Goal: Task Accomplishment & Management: Manage account settings

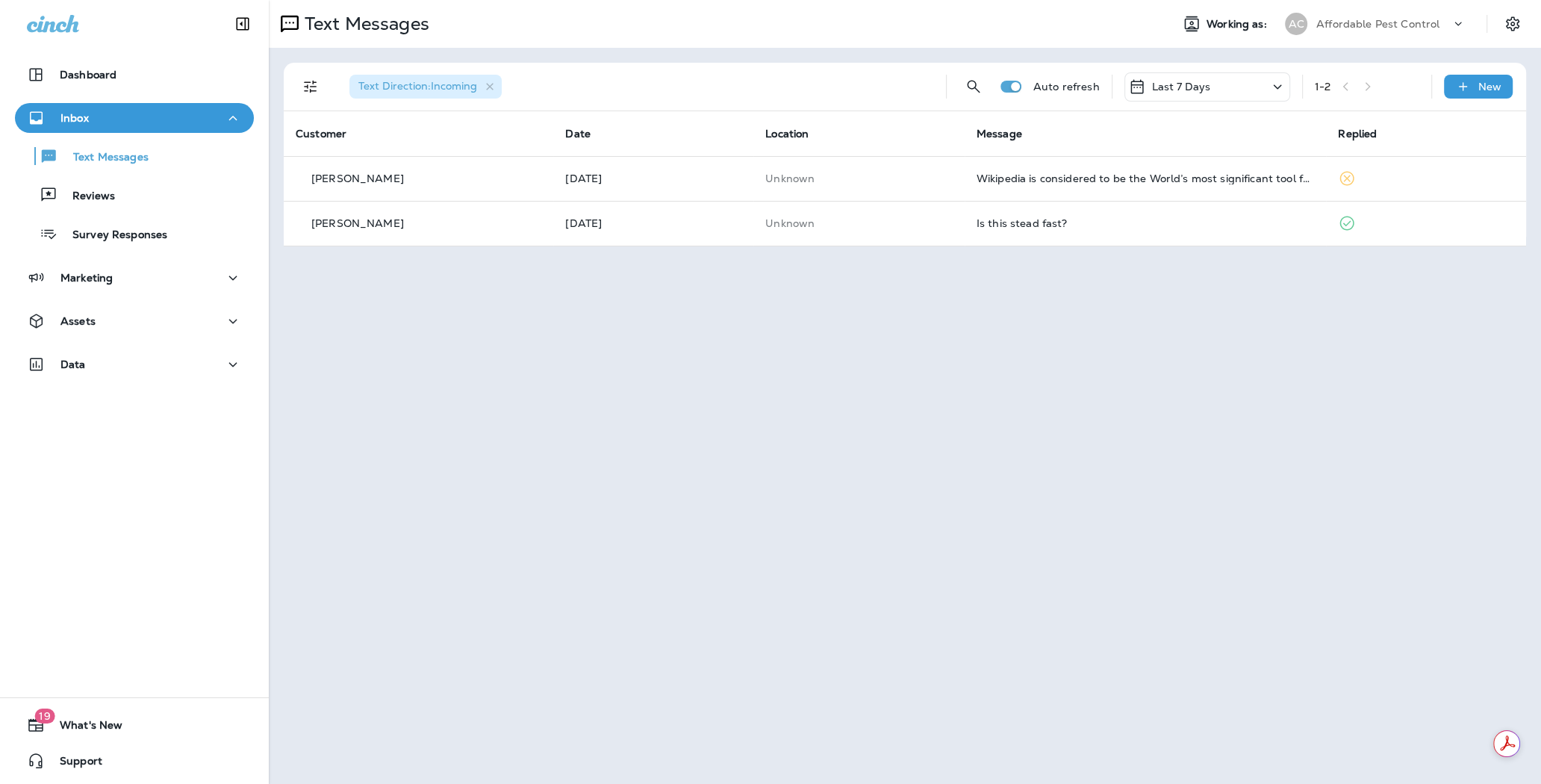
click at [1368, 22] on p "Affordable Pest Control" at bounding box center [1378, 23] width 123 height 12
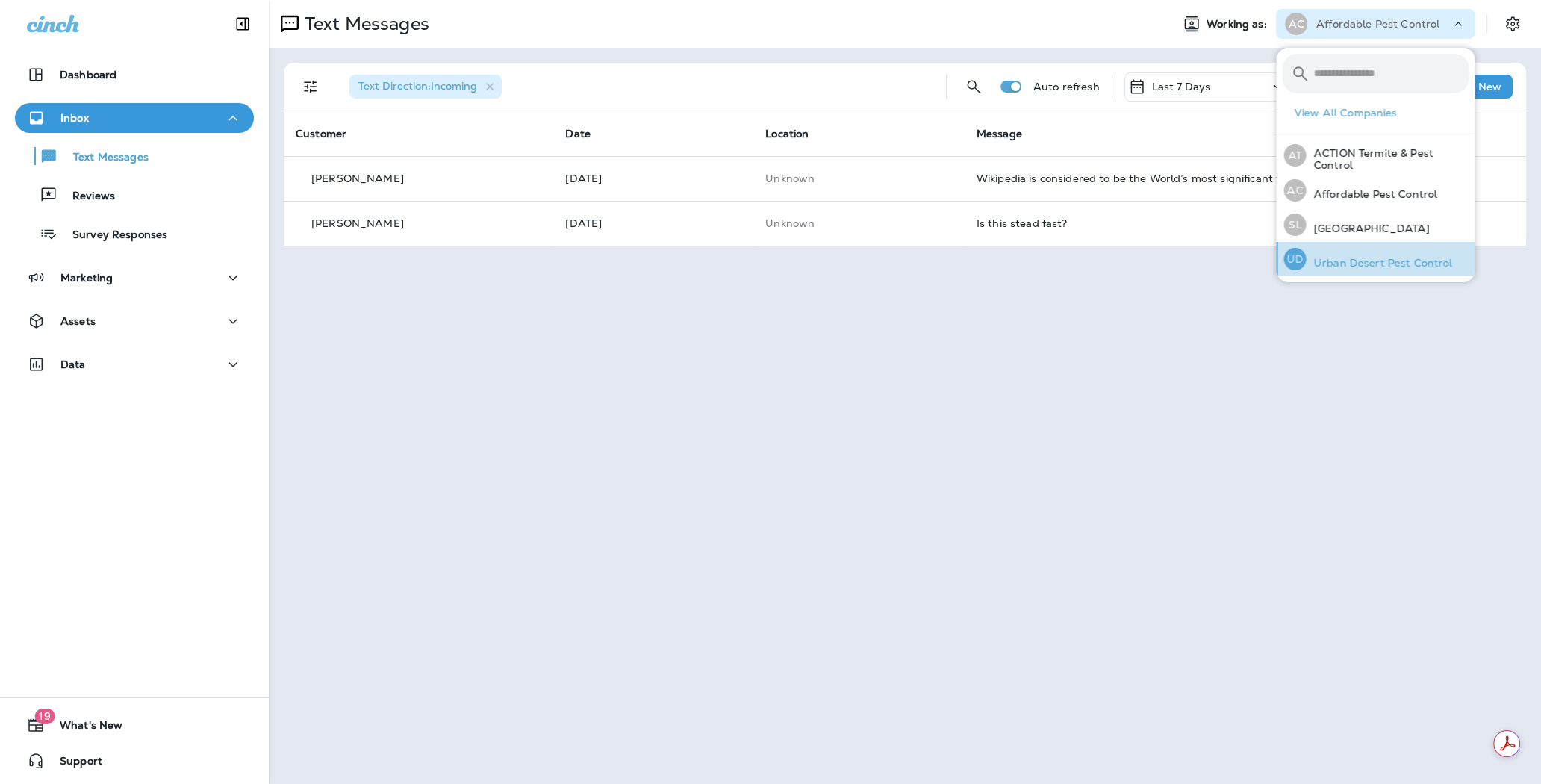
click at [1383, 264] on p "Urban Desert Pest Control" at bounding box center [1380, 262] width 146 height 12
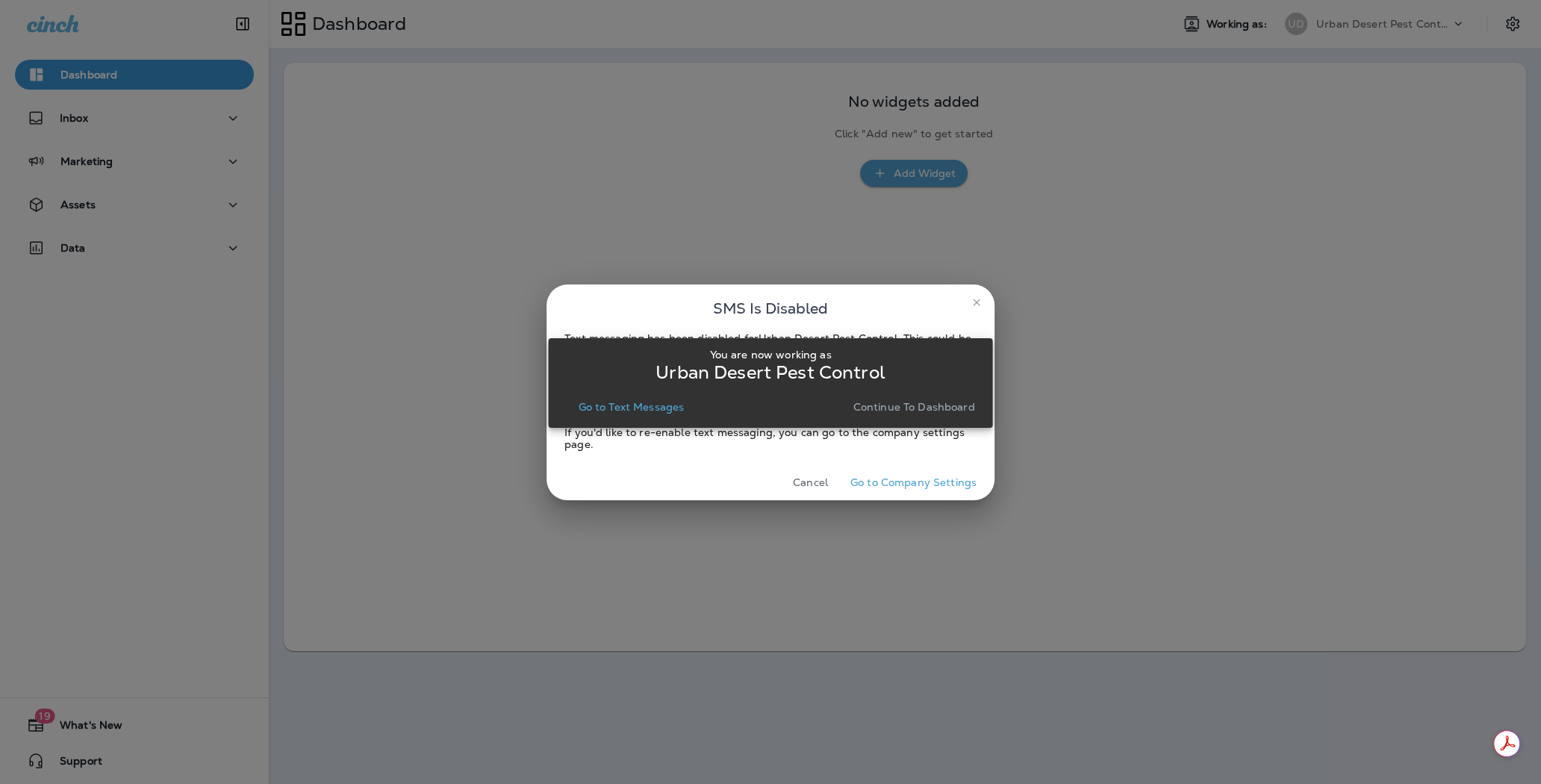
click at [905, 405] on p "Continue to Dashboard" at bounding box center [914, 406] width 121 height 12
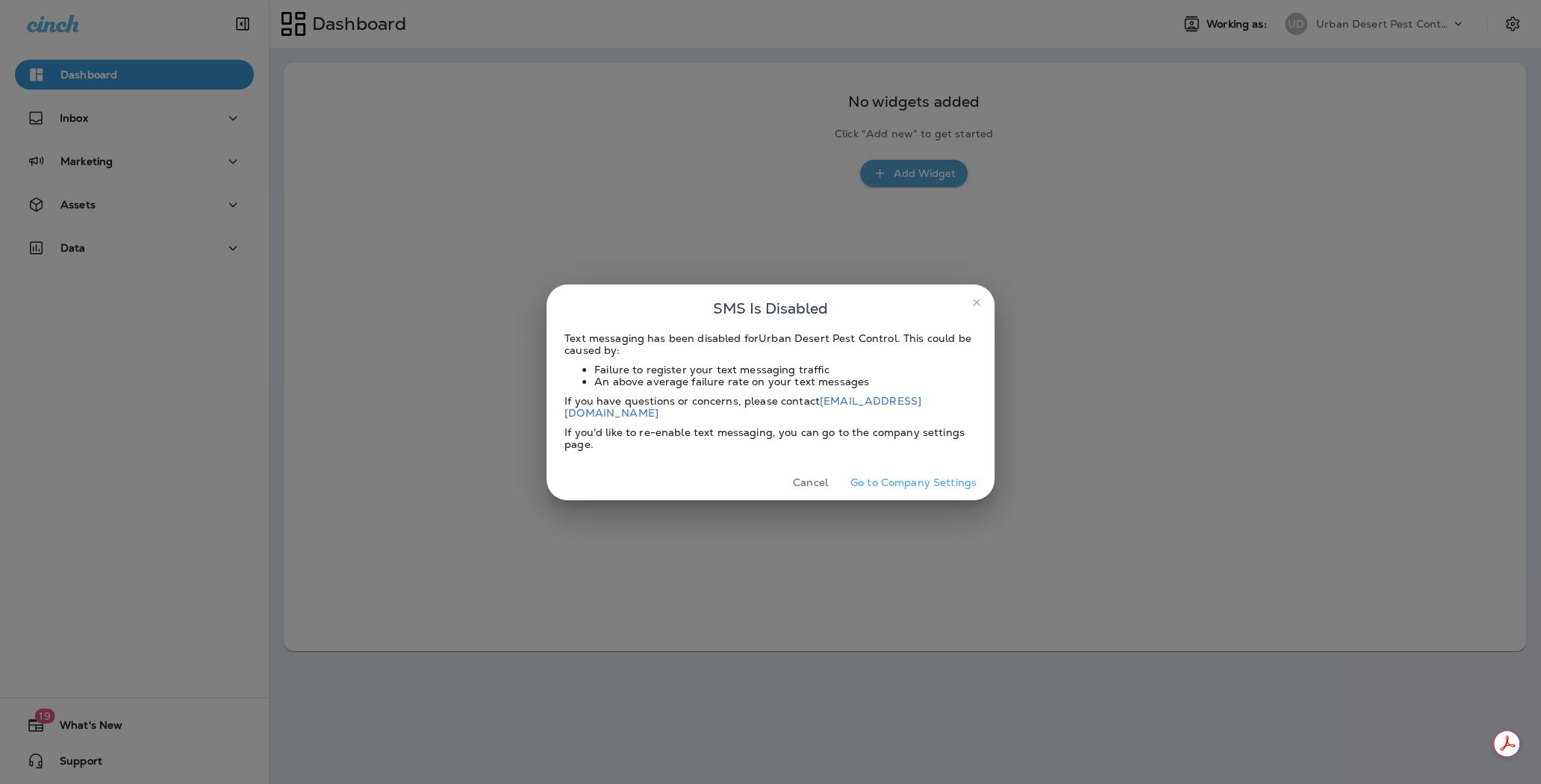
click at [973, 304] on icon "close" at bounding box center [976, 302] width 12 height 12
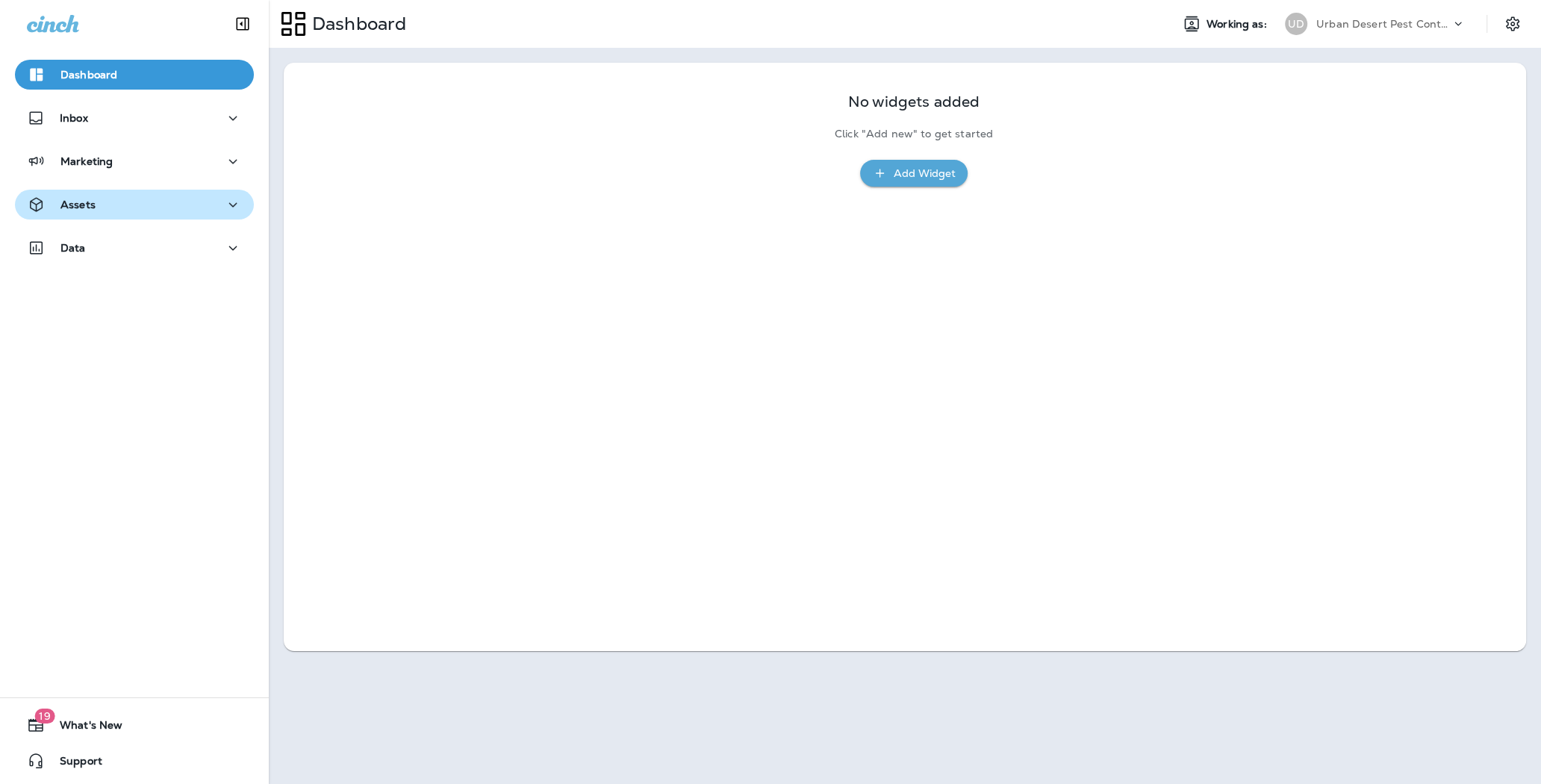
click at [71, 198] on p "Assets" at bounding box center [78, 204] width 35 height 12
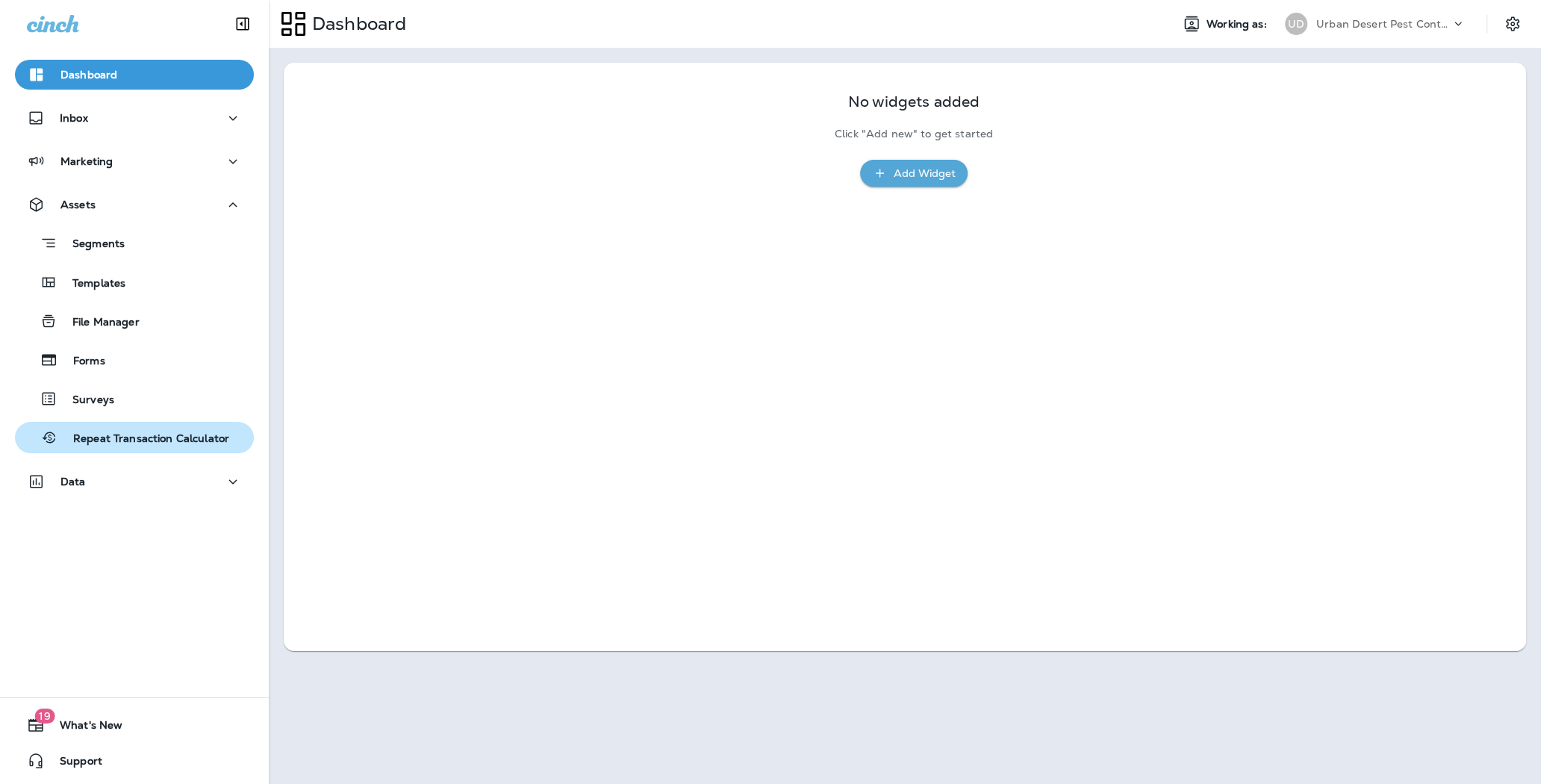
click at [140, 440] on p "Repeat Transaction Calculator" at bounding box center [144, 438] width 171 height 14
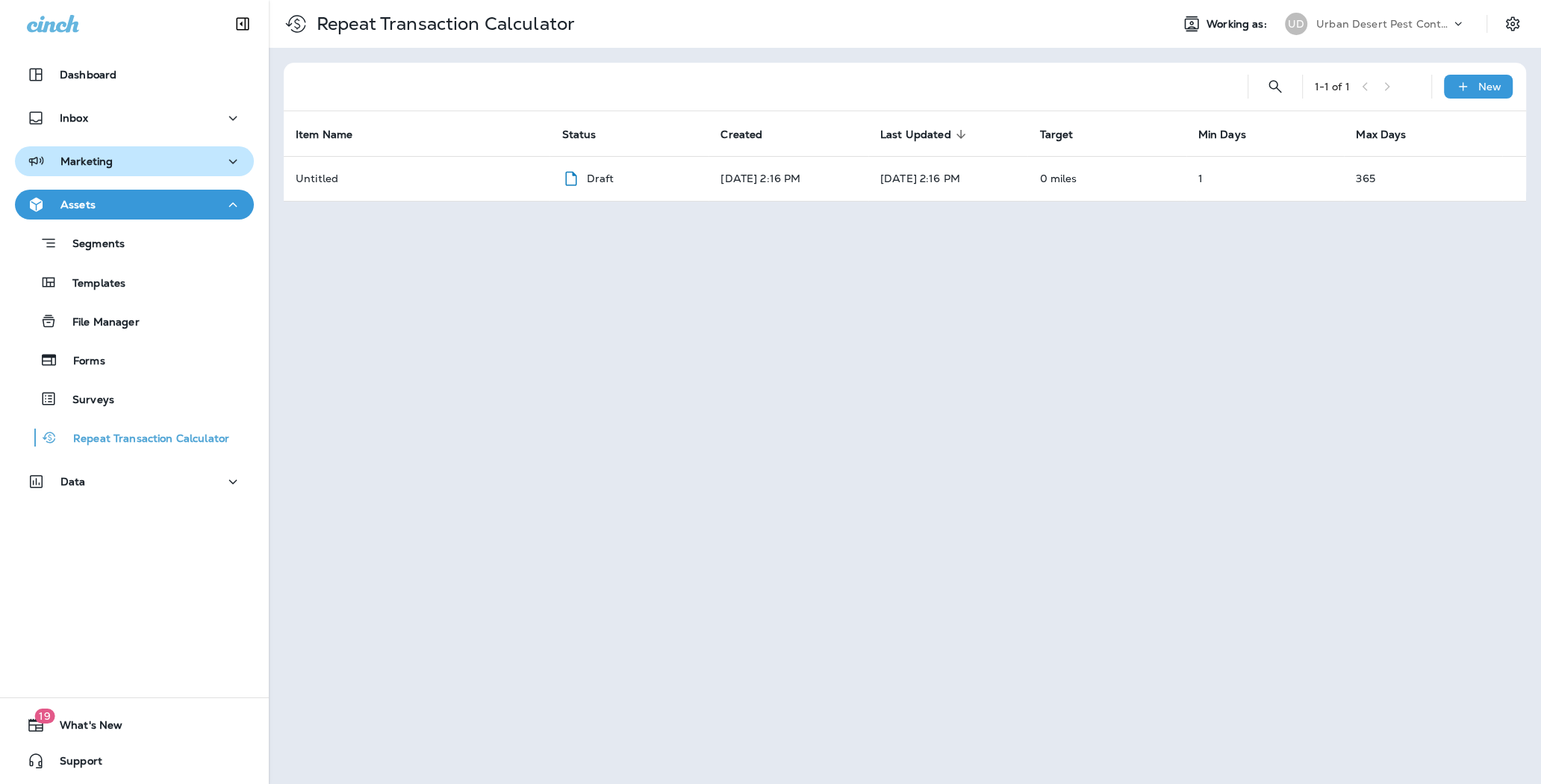
click at [152, 162] on div "Marketing" at bounding box center [134, 161] width 215 height 19
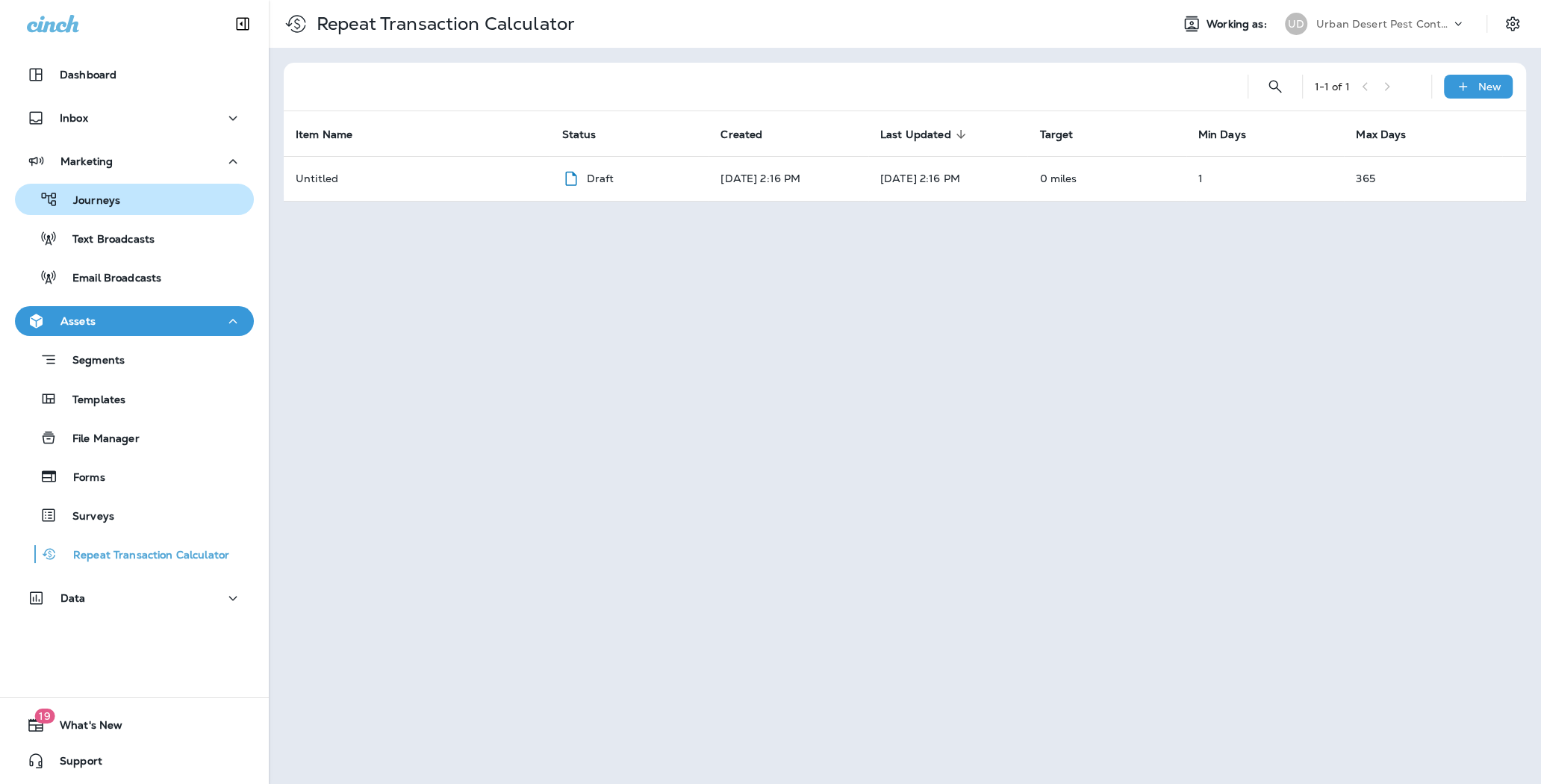
click at [143, 206] on div "Journeys" at bounding box center [134, 199] width 227 height 22
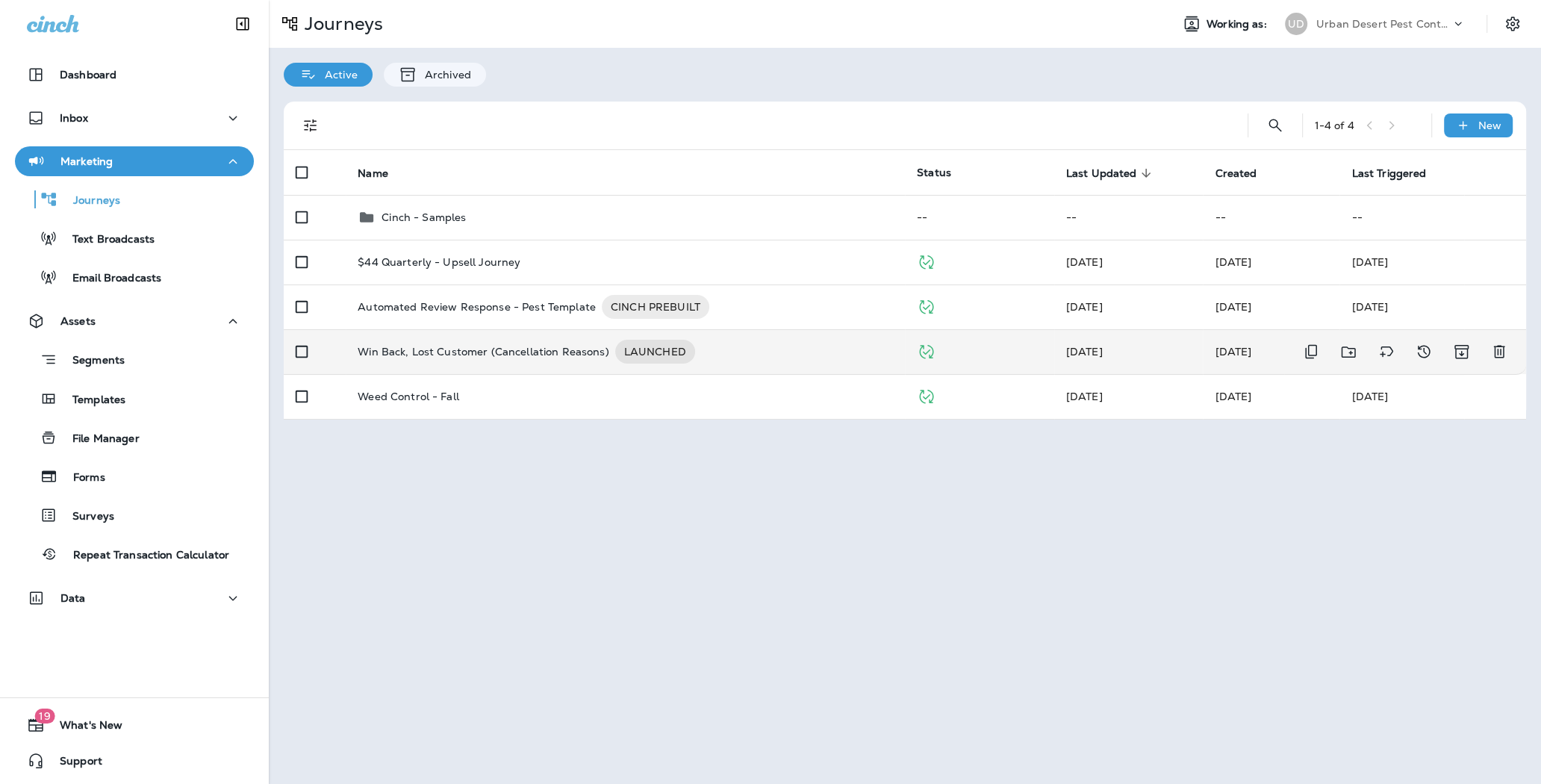
click at [519, 348] on p "Win Back, Lost Customer (Cancellation Reasons)" at bounding box center [483, 351] width 251 height 24
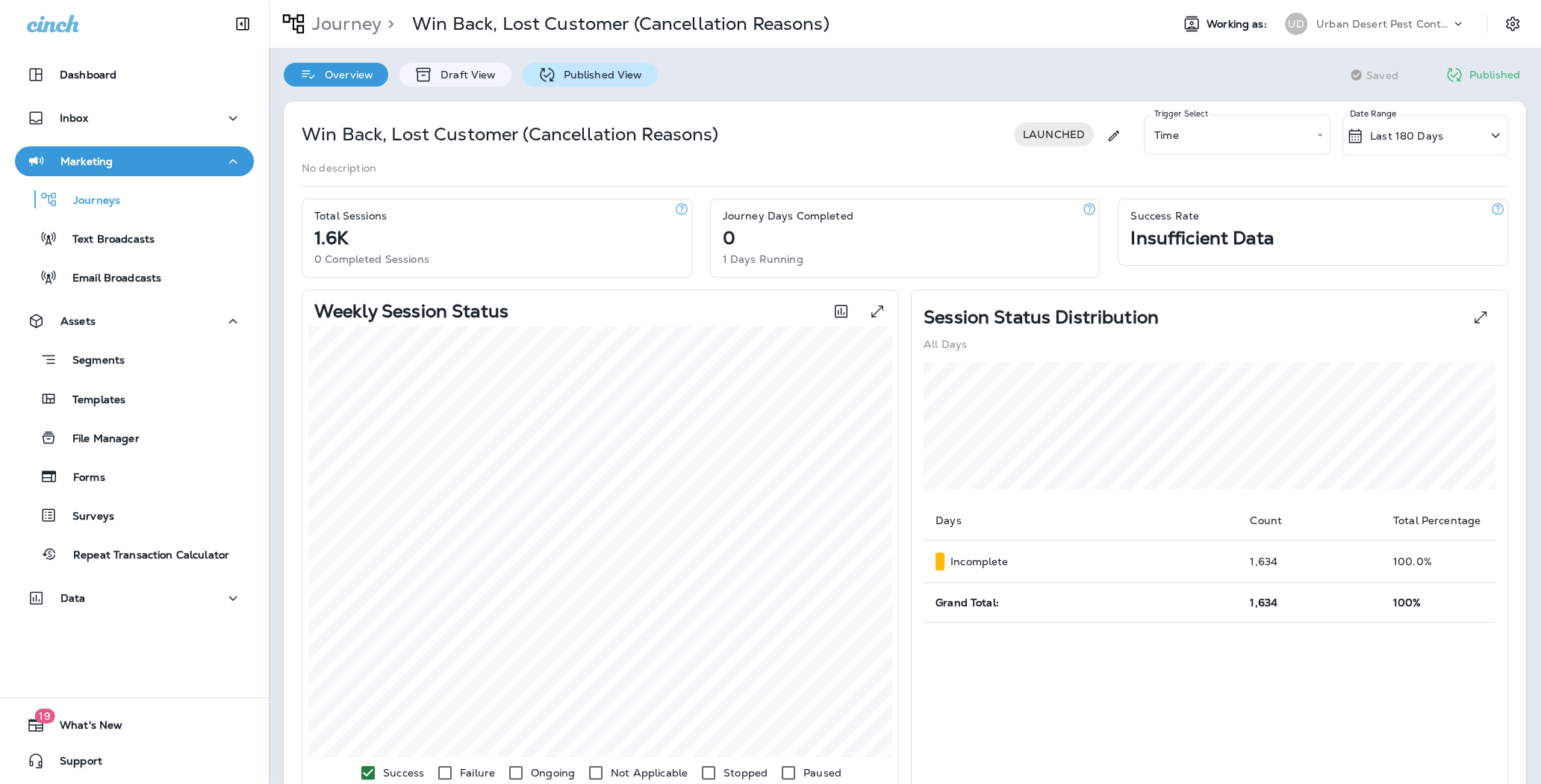
click at [592, 71] on p "Published View" at bounding box center [599, 74] width 86 height 12
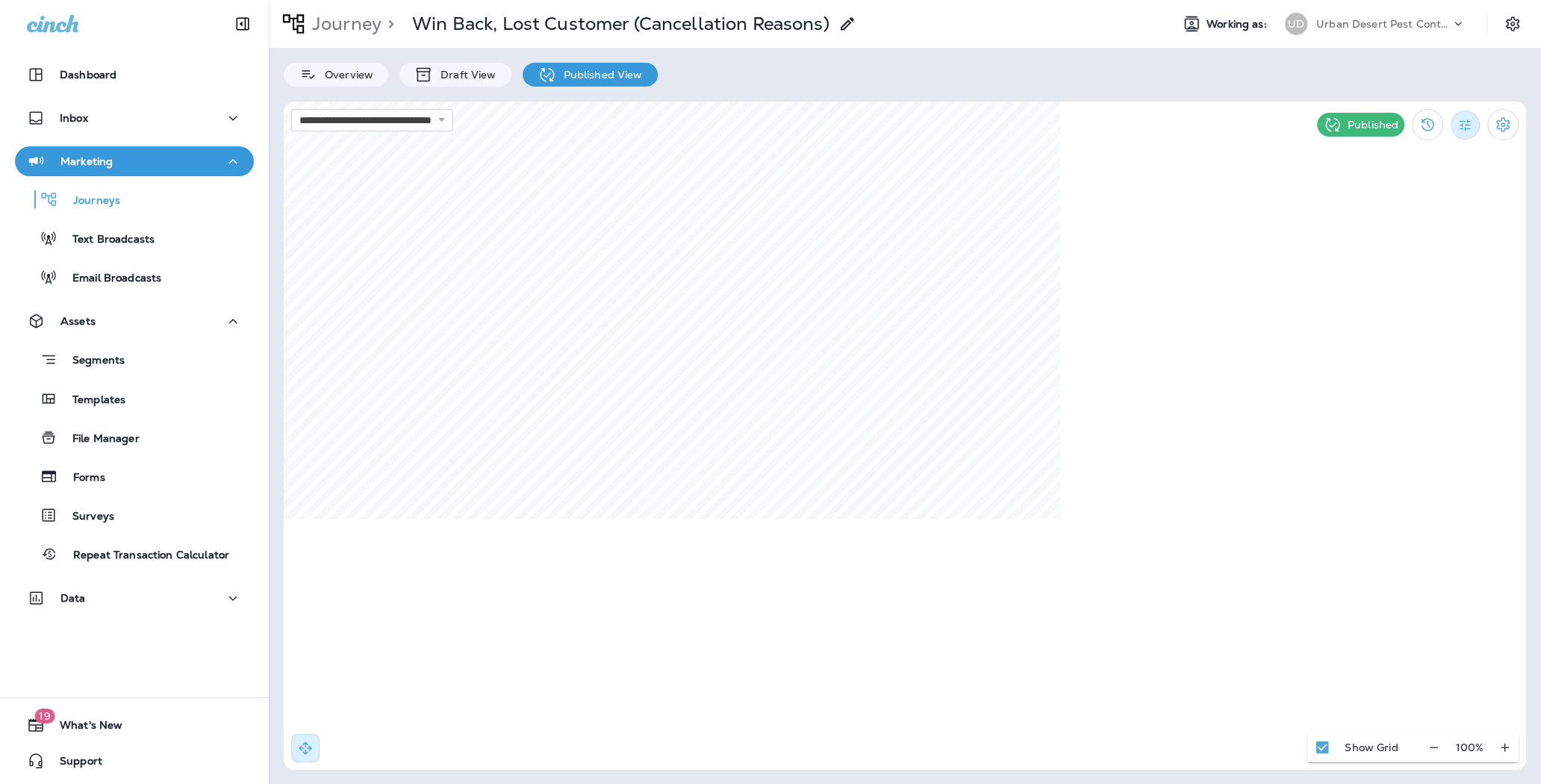
click at [1471, 133] on button "Filter Statistics" at bounding box center [1465, 124] width 29 height 29
click at [1400, 158] on div "All" at bounding box center [1390, 158] width 124 height 36
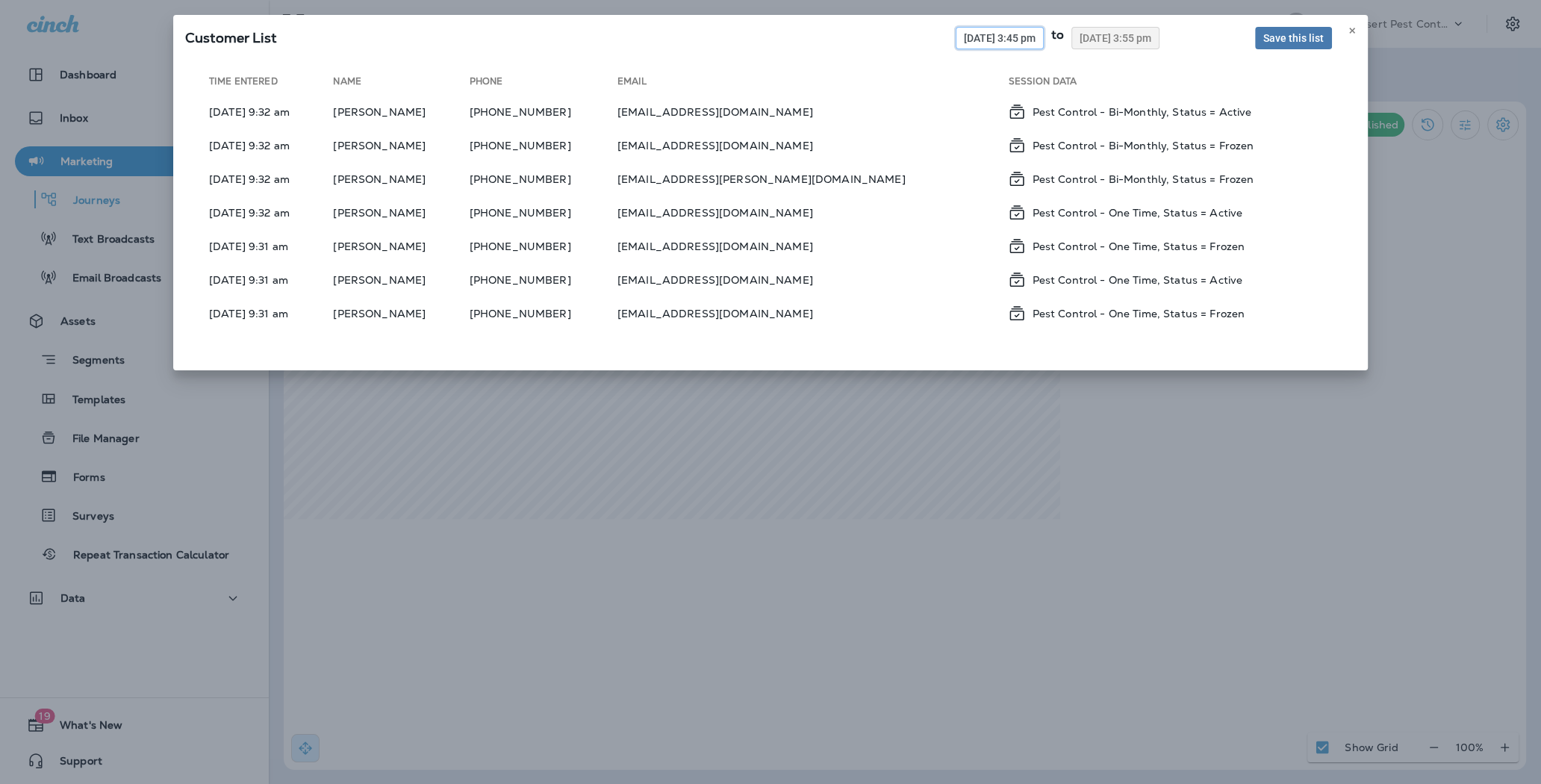
click at [964, 36] on span "10/07/2025 3:45 pm" at bounding box center [1000, 37] width 71 height 10
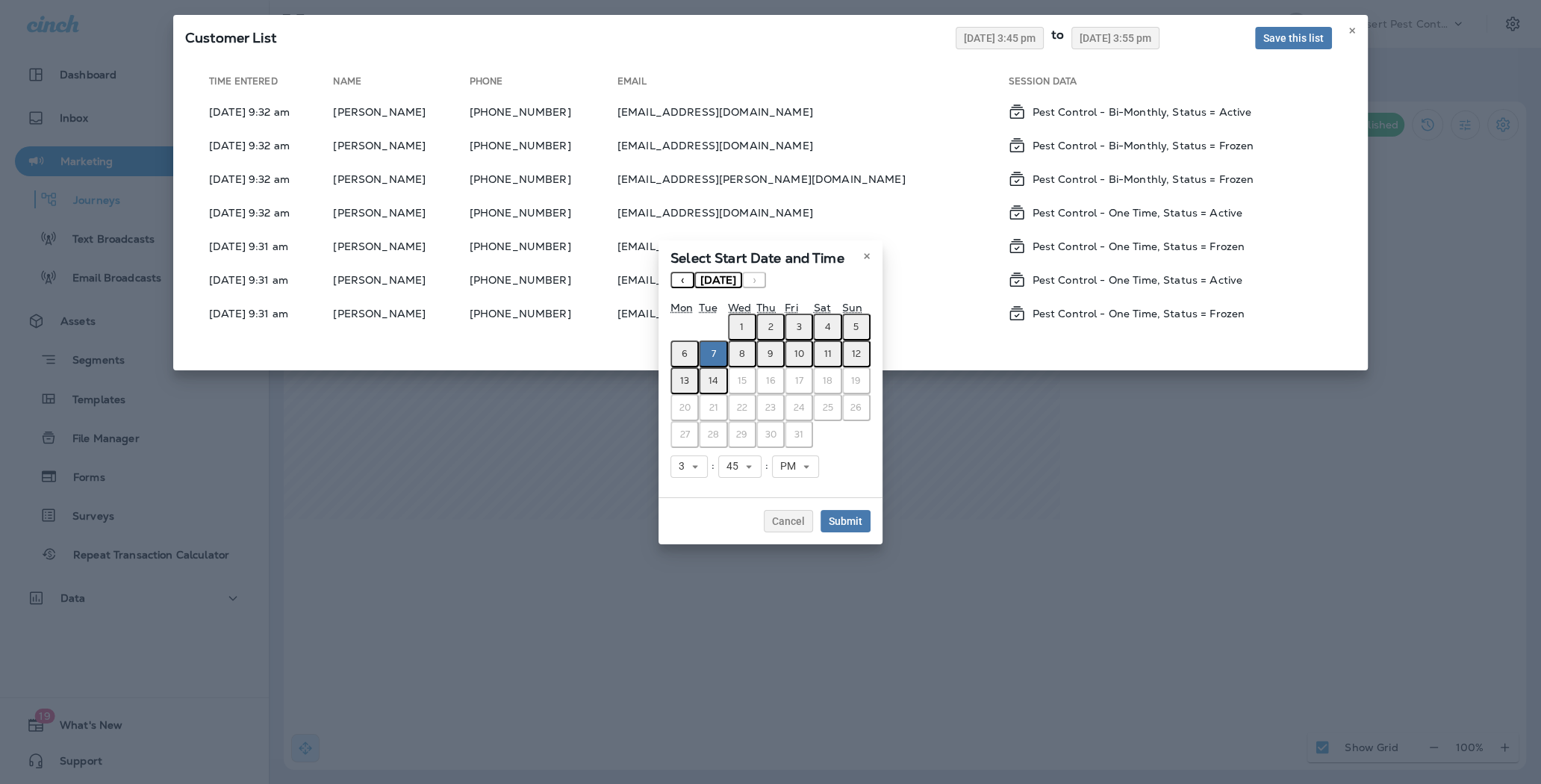
click at [743, 324] on abbr "1" at bounding box center [742, 326] width 4 height 12
click at [848, 511] on button "Submit" at bounding box center [846, 521] width 50 height 22
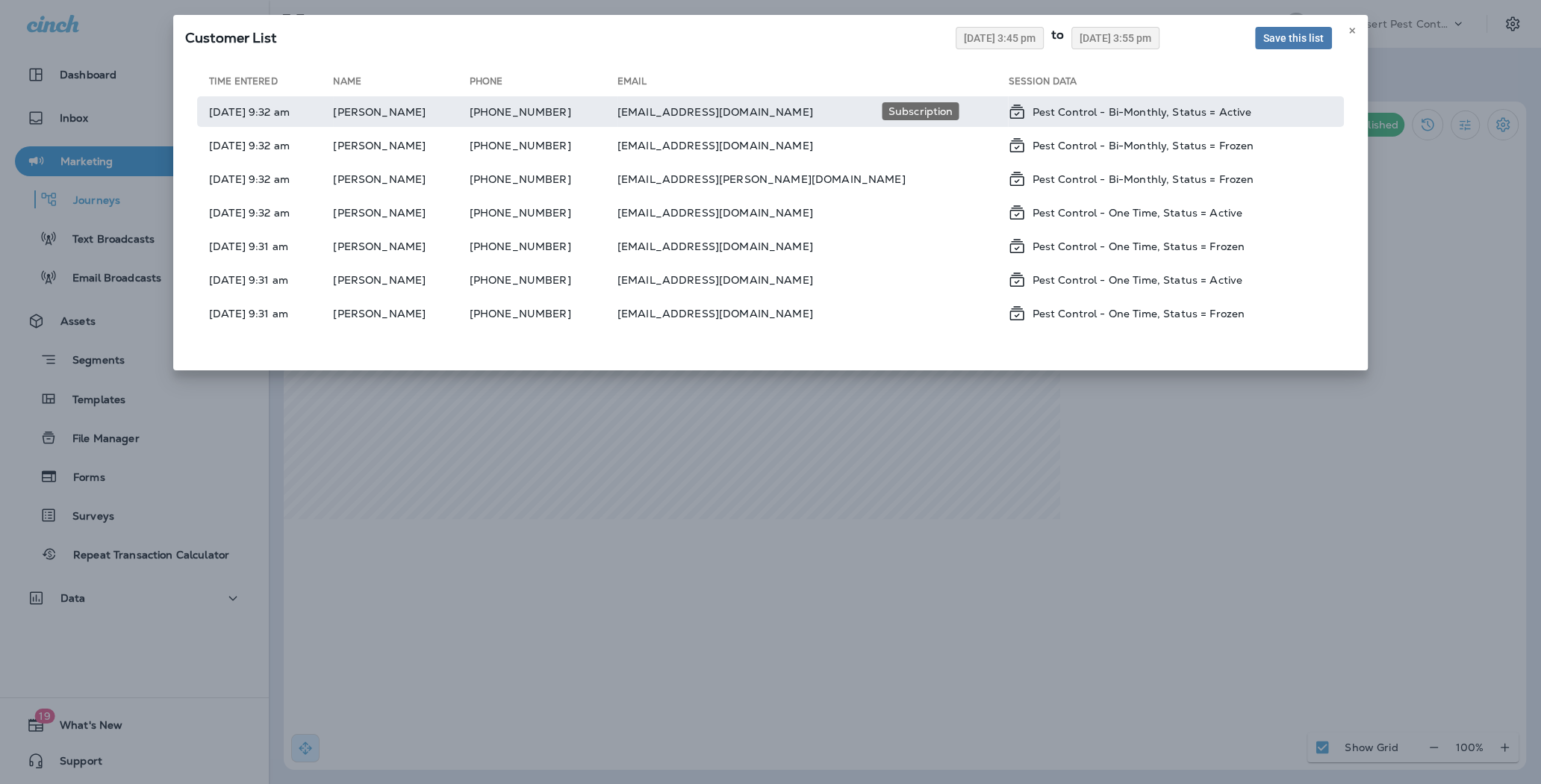
click at [1032, 106] on p "Pest Control - Bi-Monthly, Status = Active" at bounding box center [1141, 111] width 220 height 12
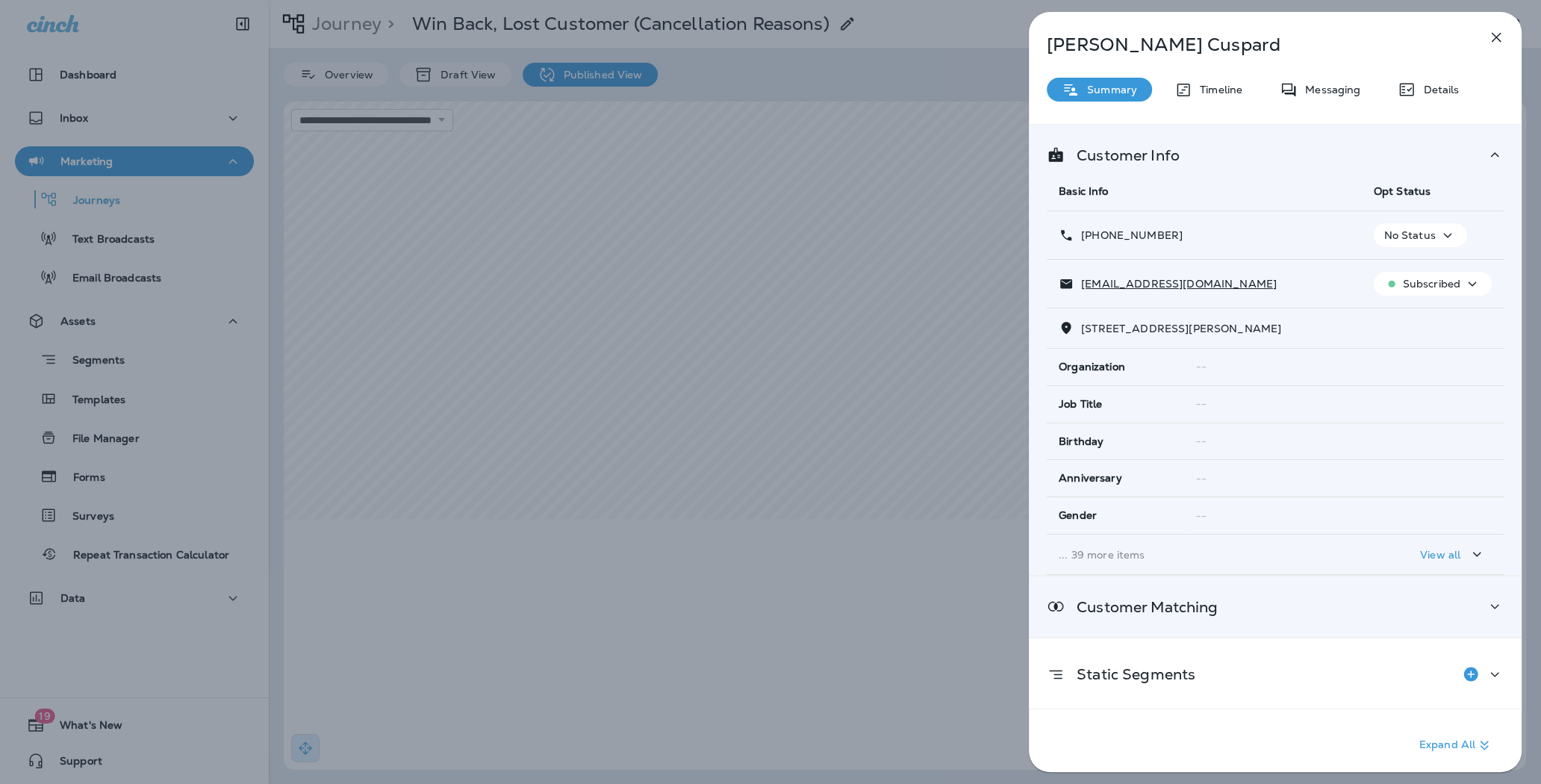
scroll to position [58, 0]
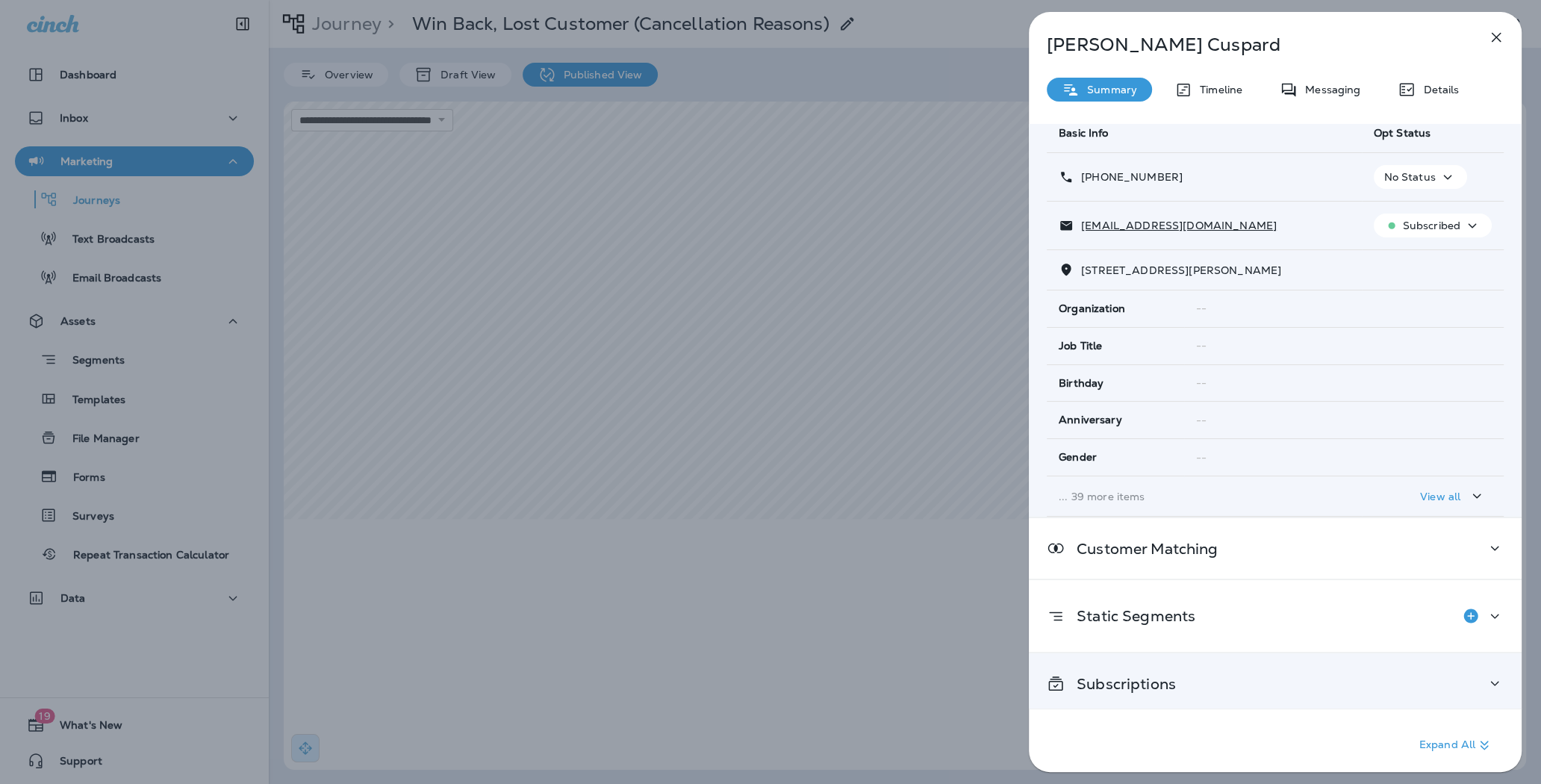
click at [1162, 689] on div "Subscriptions" at bounding box center [1276, 683] width 493 height 60
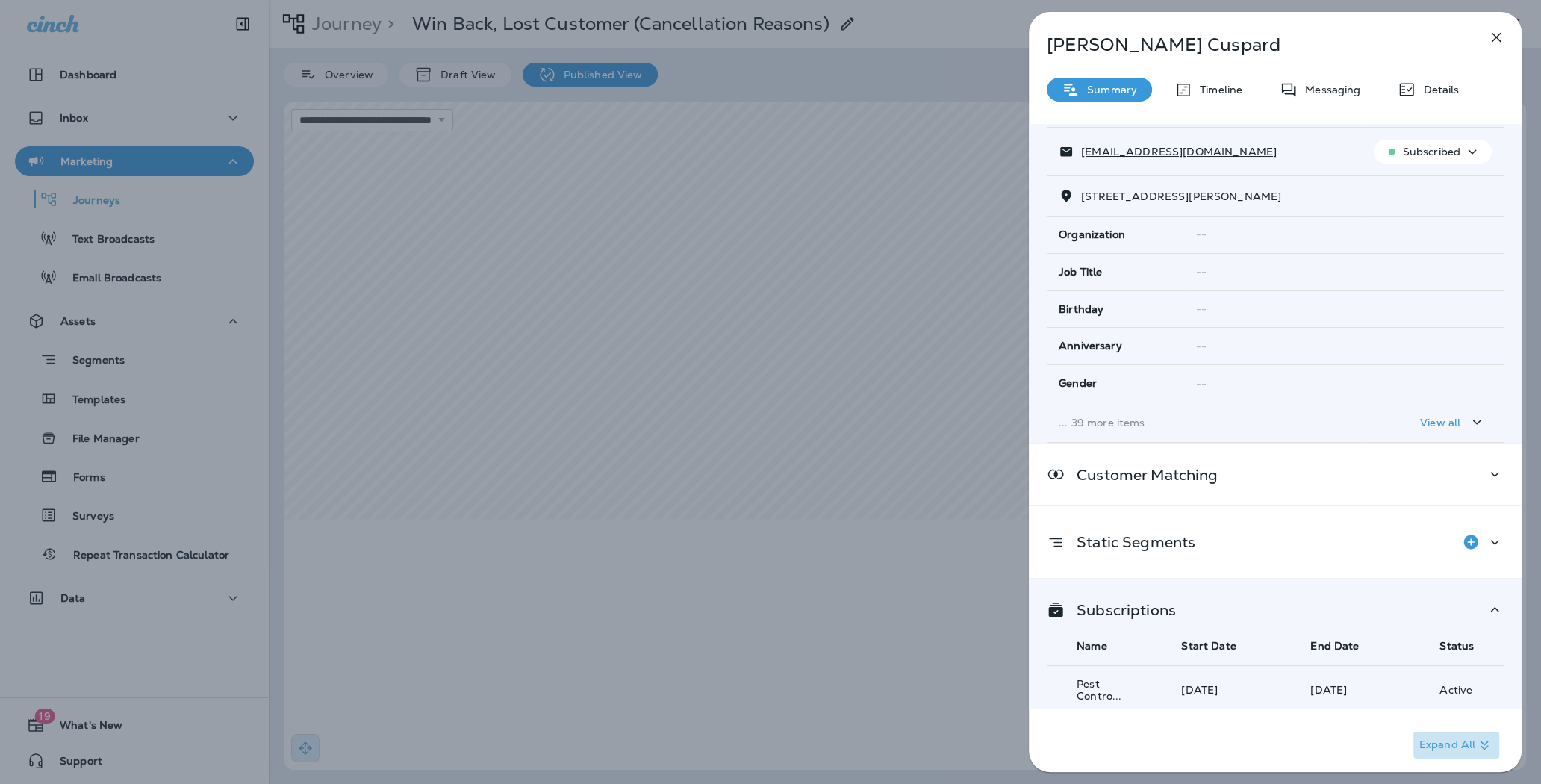
click at [1452, 749] on p "Expand All" at bounding box center [1457, 744] width 74 height 18
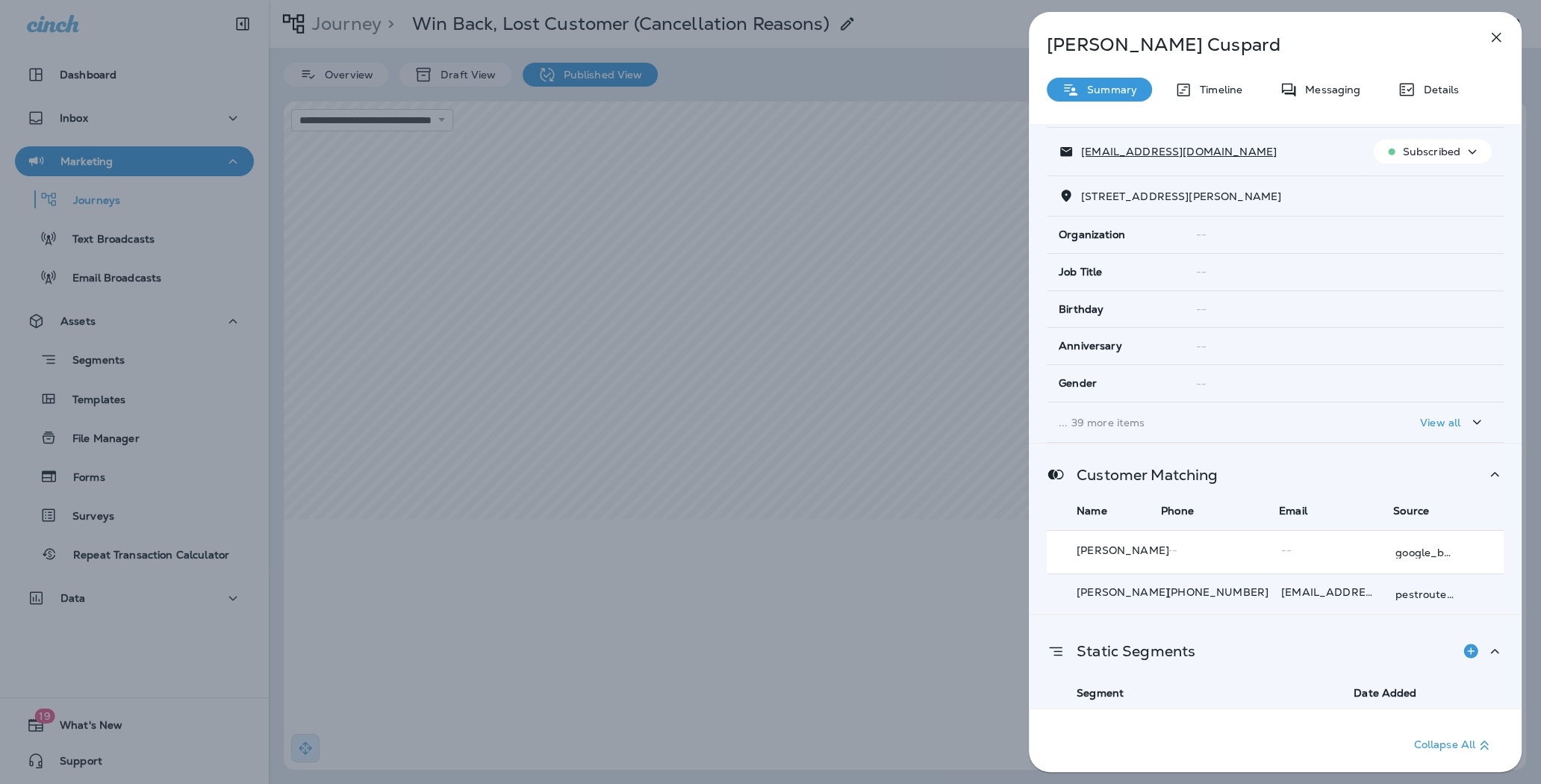
scroll to position [315, 0]
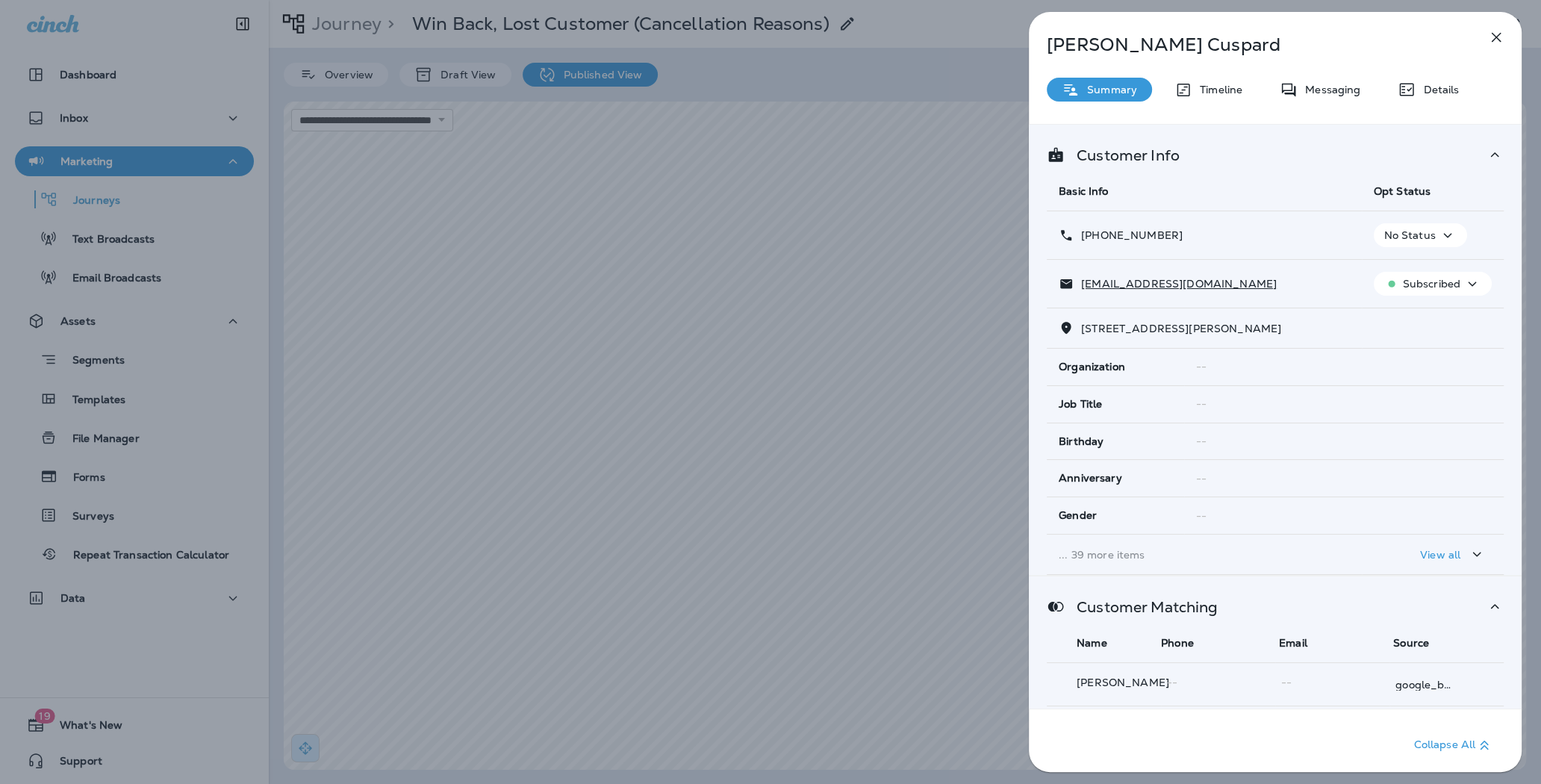
scroll to position [315, 0]
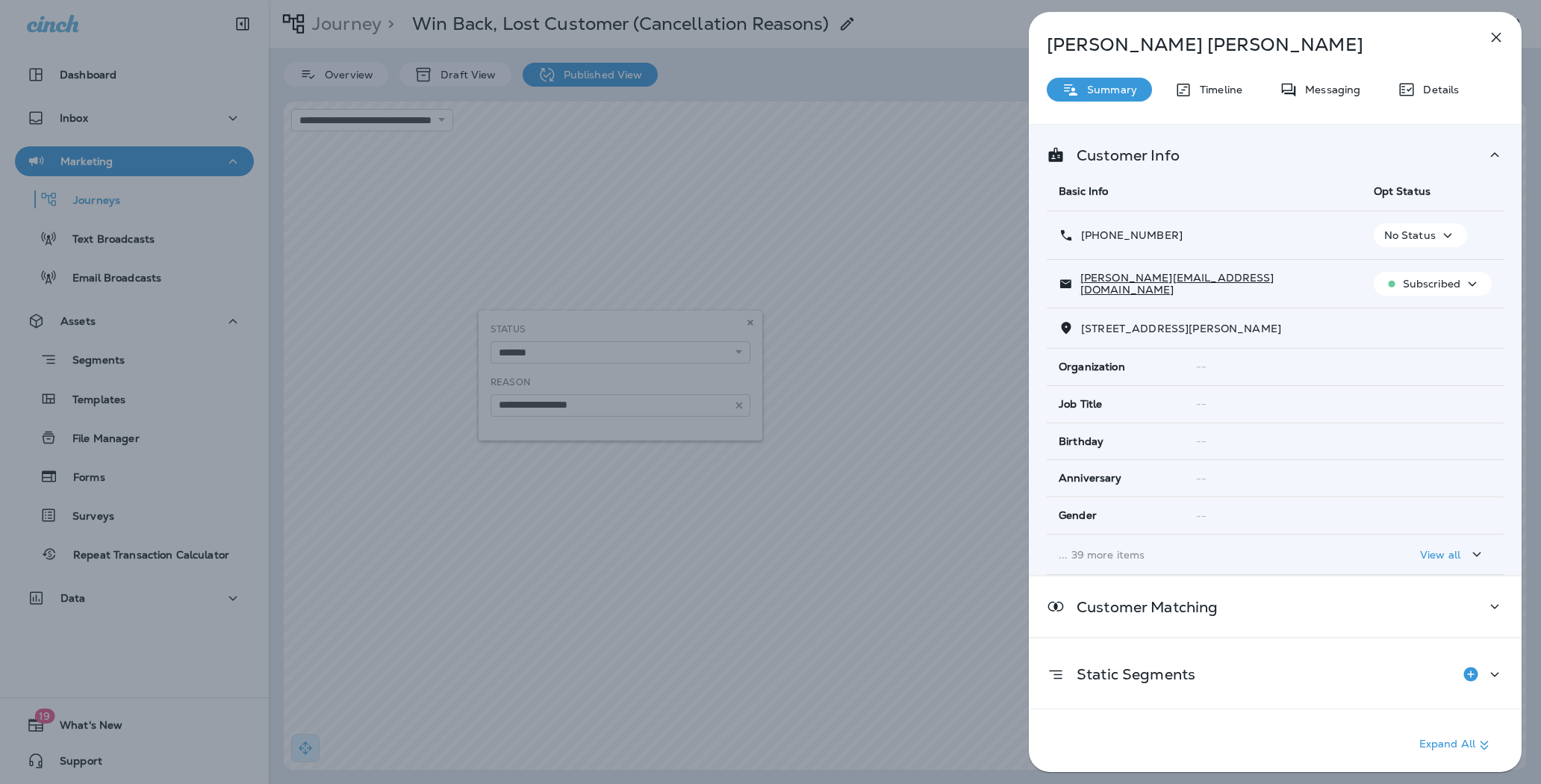
select select "*******"
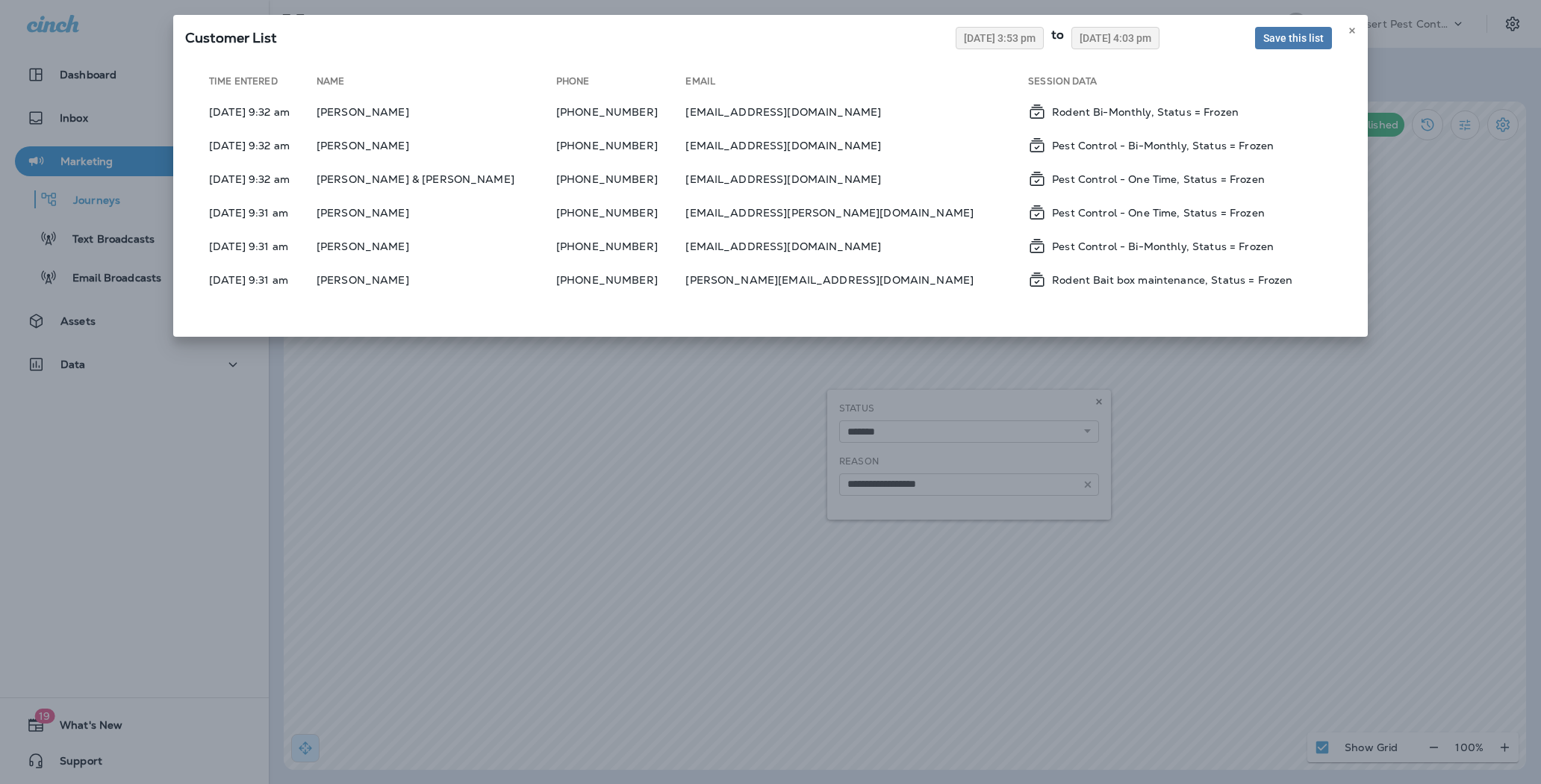
select select "*******"
